Goal: Task Accomplishment & Management: Use online tool/utility

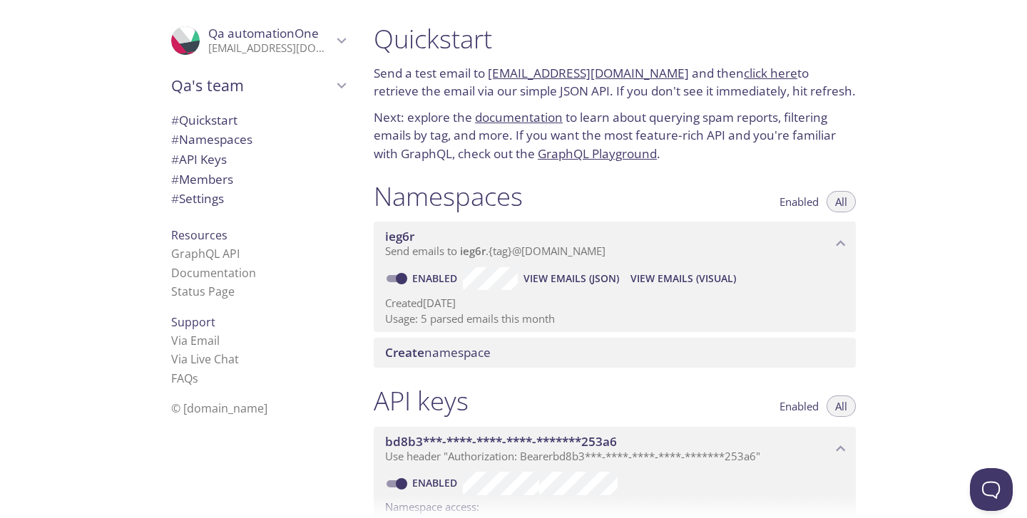
click at [568, 278] on span "View Emails (JSON)" at bounding box center [571, 278] width 96 height 17
click at [569, 279] on span "View Emails (JSON)" at bounding box center [571, 278] width 96 height 17
click at [652, 280] on span "View Emails (Visual)" at bounding box center [683, 278] width 106 height 17
